Goal: Information Seeking & Learning: Learn about a topic

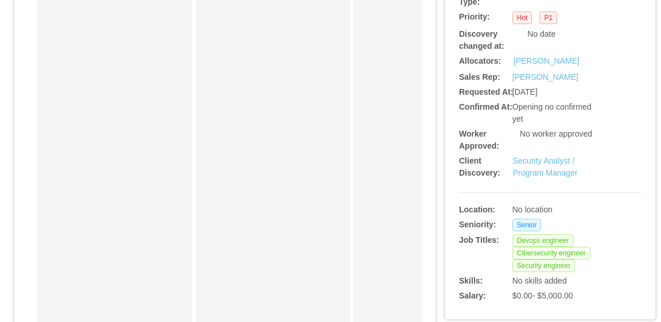
scroll to position [344, 0]
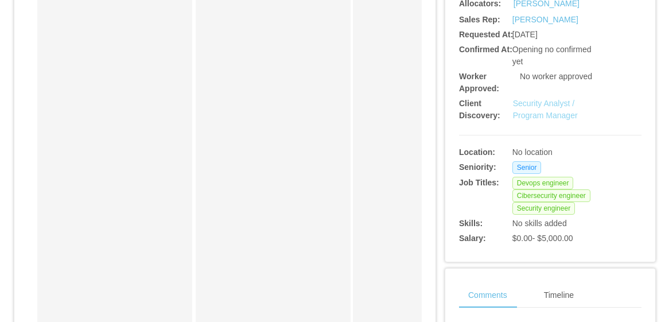
click at [543, 108] on link "Security Analyst / Program Manager" at bounding box center [545, 109] width 65 height 21
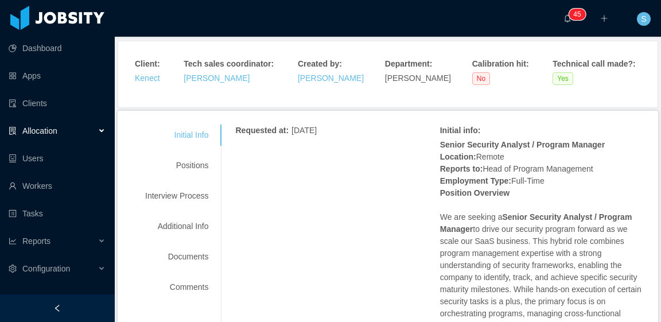
scroll to position [115, 0]
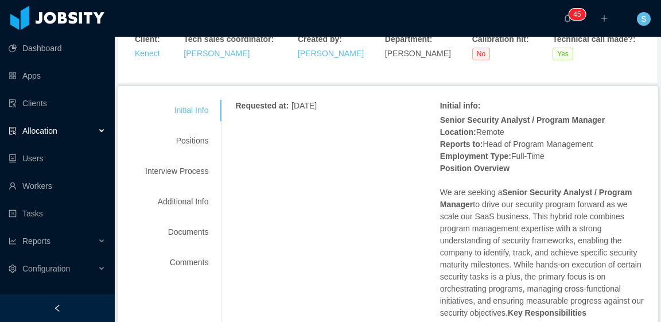
drag, startPoint x: 191, startPoint y: 170, endPoint x: 246, endPoint y: 157, distance: 56.2
click at [191, 170] on div "Interview Process" at bounding box center [176, 171] width 91 height 21
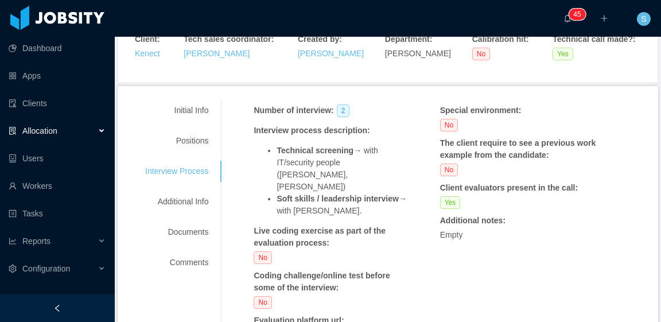
scroll to position [0, 0]
